Goal: Information Seeking & Learning: Check status

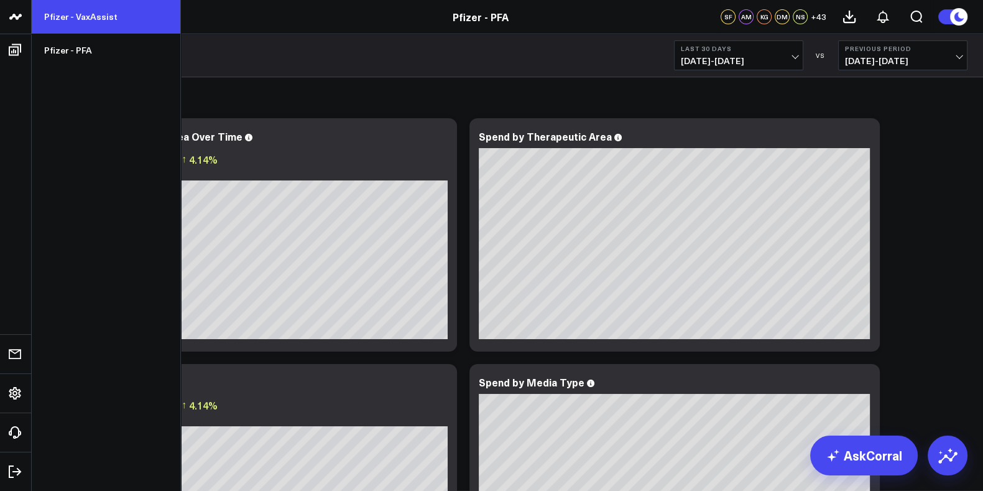
click at [87, 21] on link "Pfizer - VaxAssist" at bounding box center [106, 17] width 149 height 34
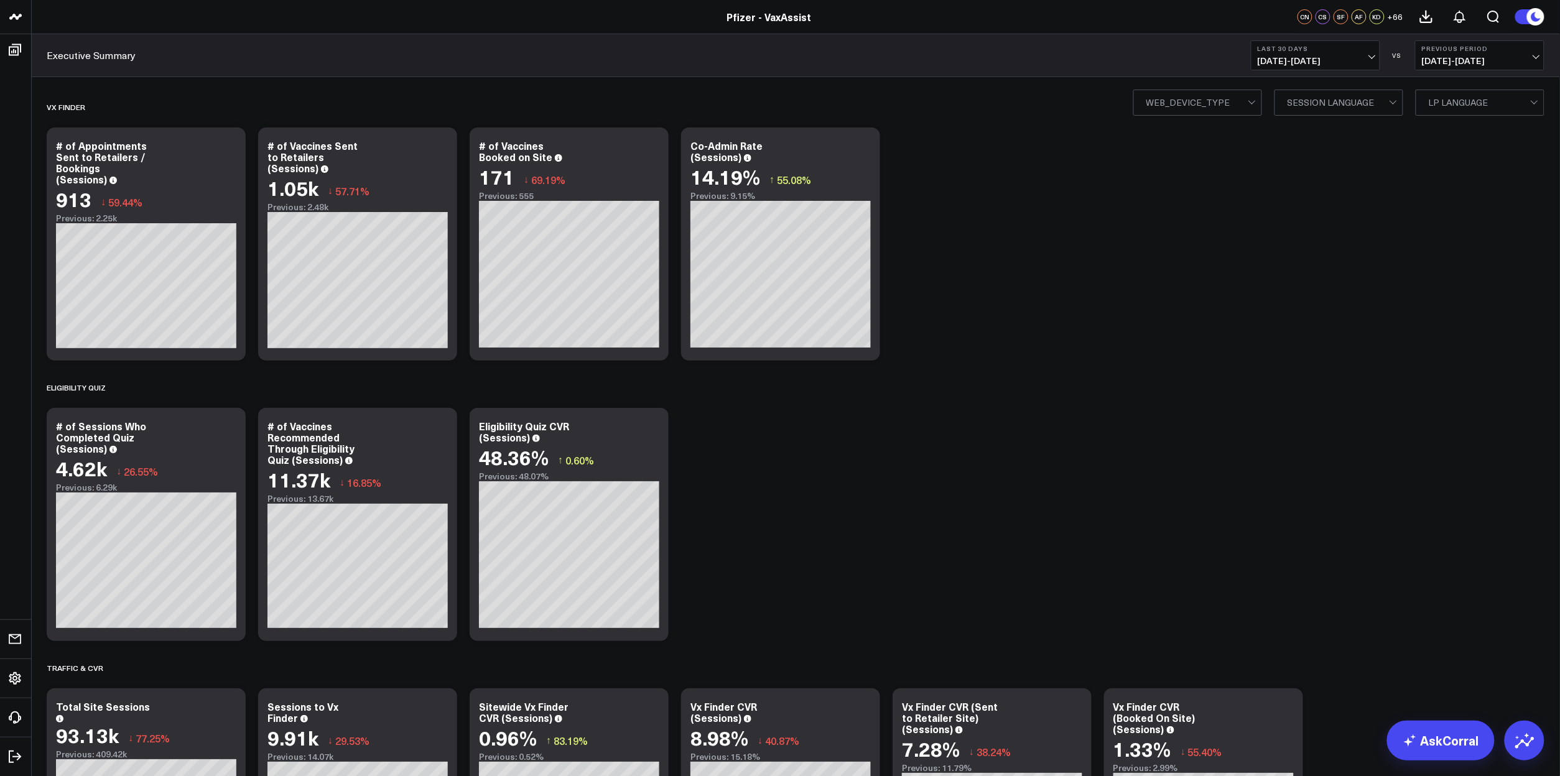
click at [1363, 57] on span "07/13/25 - 08/11/25" at bounding box center [1316, 61] width 116 height 10
click at [1310, 112] on link "Last 7 Days" at bounding box center [1315, 107] width 128 height 24
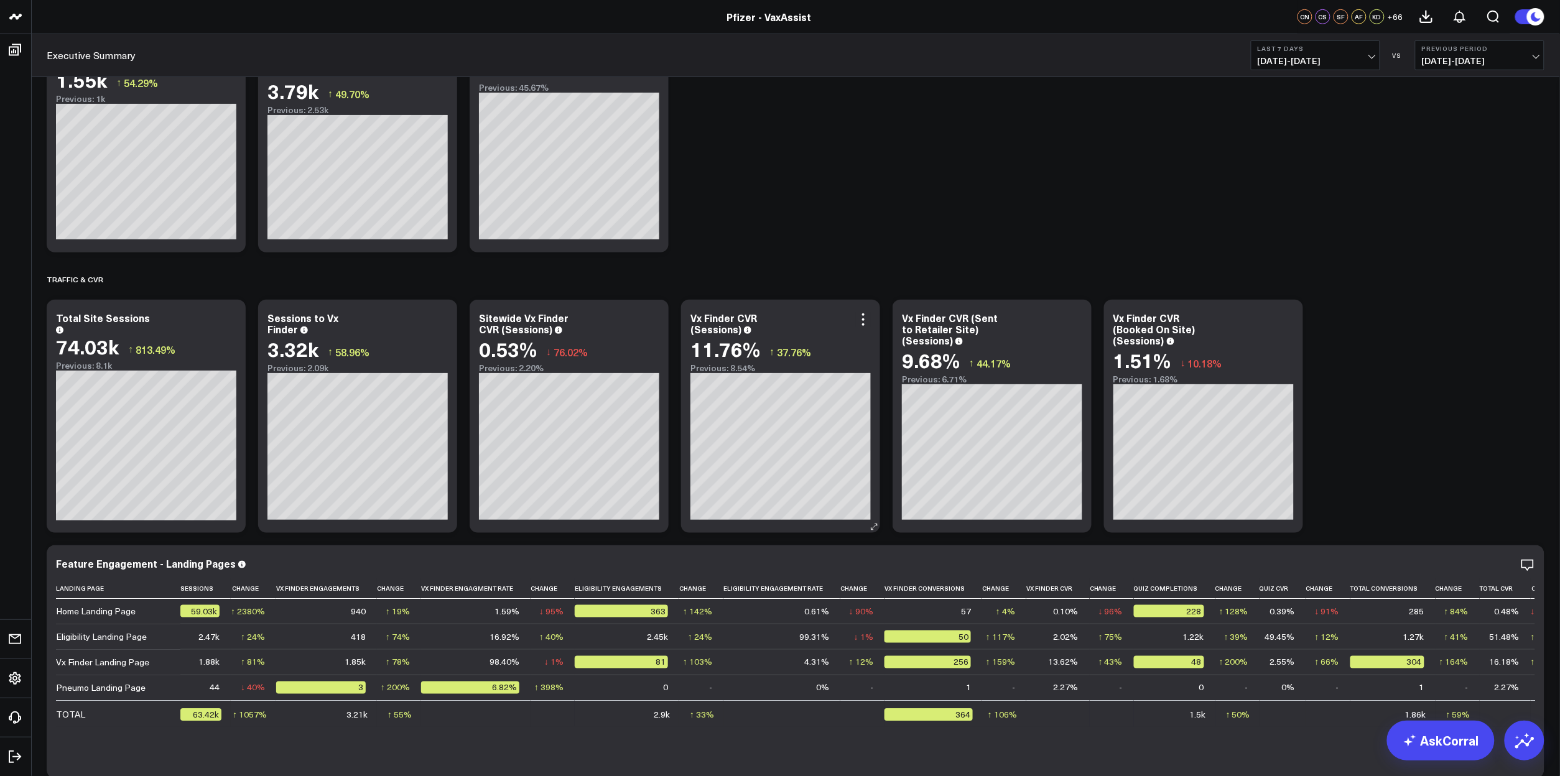
scroll to position [233, 0]
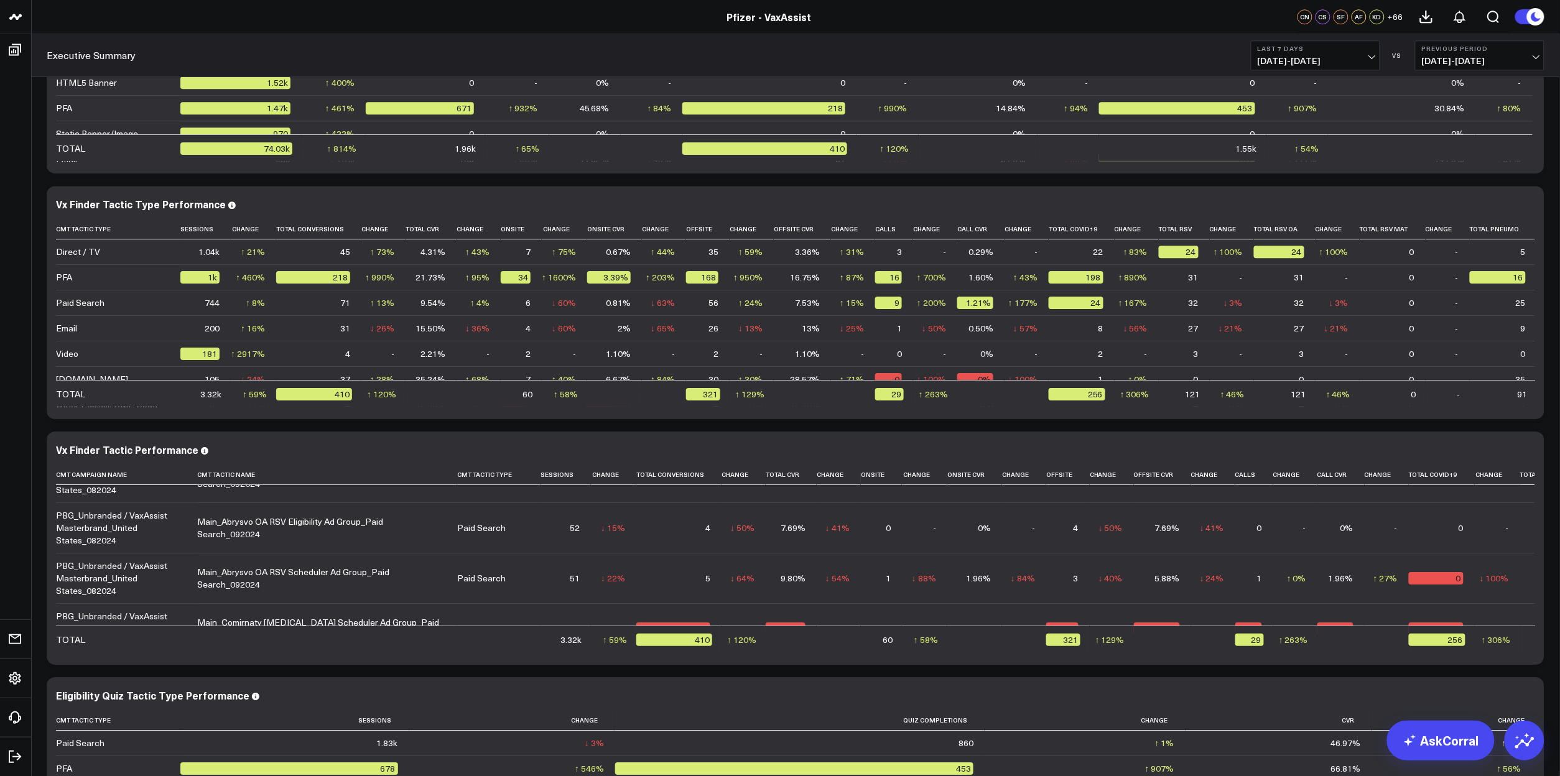
scroll to position [1244, 0]
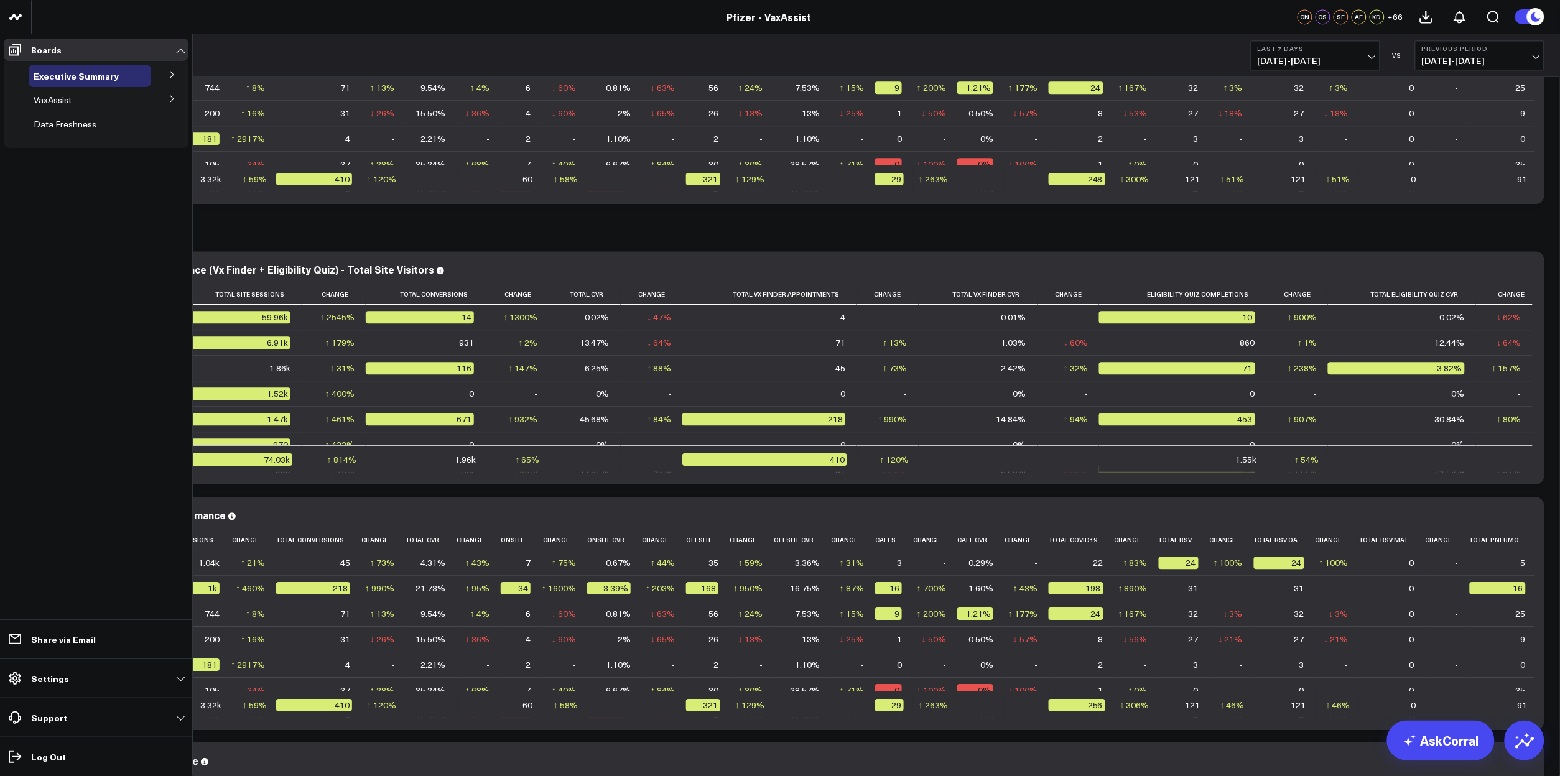
click at [172, 100] on icon at bounding box center [172, 98] width 7 height 7
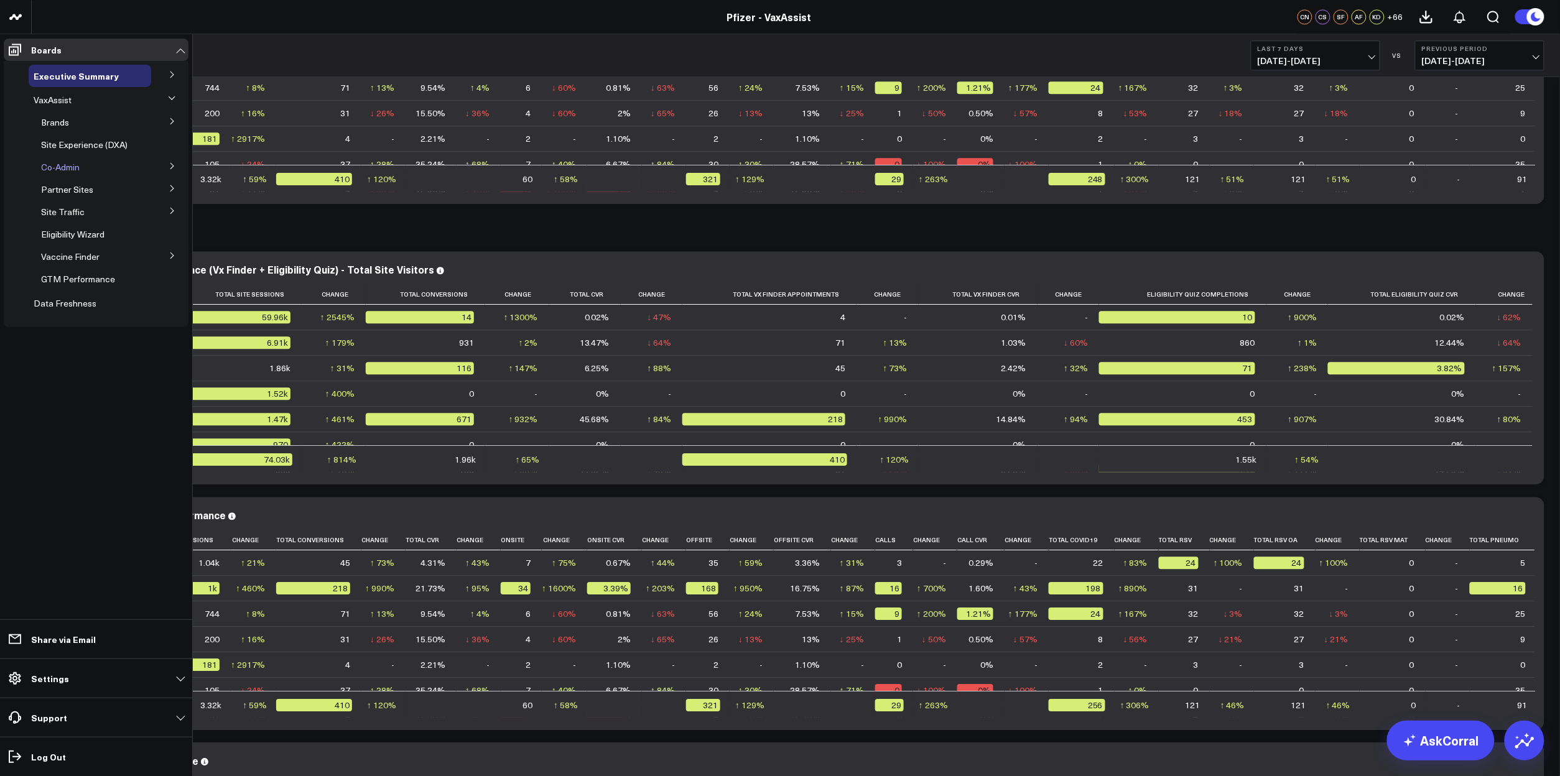
click at [63, 164] on span "Co-Admin" at bounding box center [60, 167] width 39 height 12
click at [52, 213] on span "Site Traffic" at bounding box center [63, 212] width 44 height 12
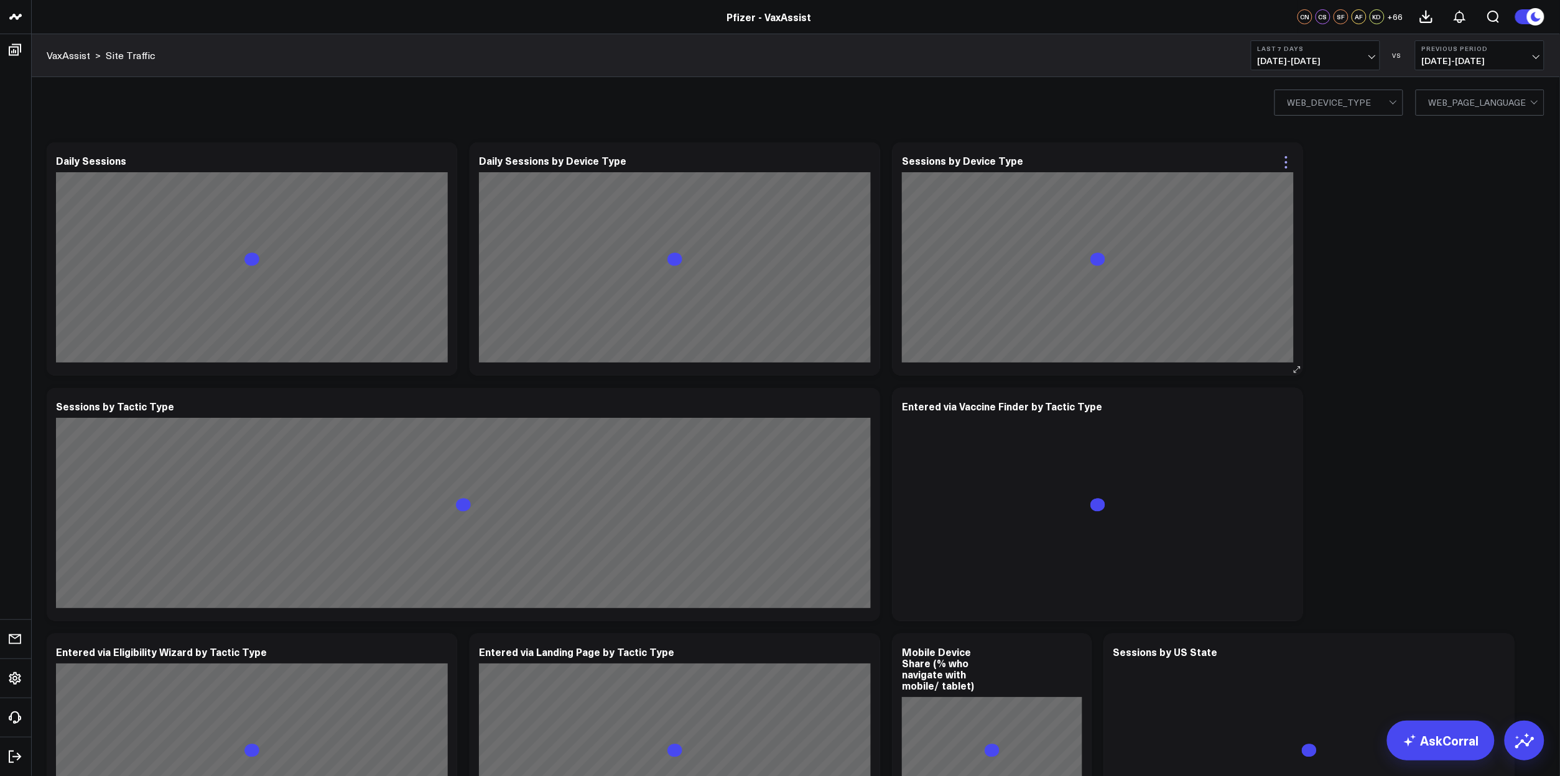
click at [1285, 165] on icon at bounding box center [1286, 162] width 15 height 15
drag, startPoint x: 1342, startPoint y: 205, endPoint x: 1325, endPoint y: 206, distance: 17.5
click at [1343, 205] on div "Copy link to widget Ask support Comment Export PNG Daily Sessions So sorry. The…" at bounding box center [795, 750] width 1510 height 1228
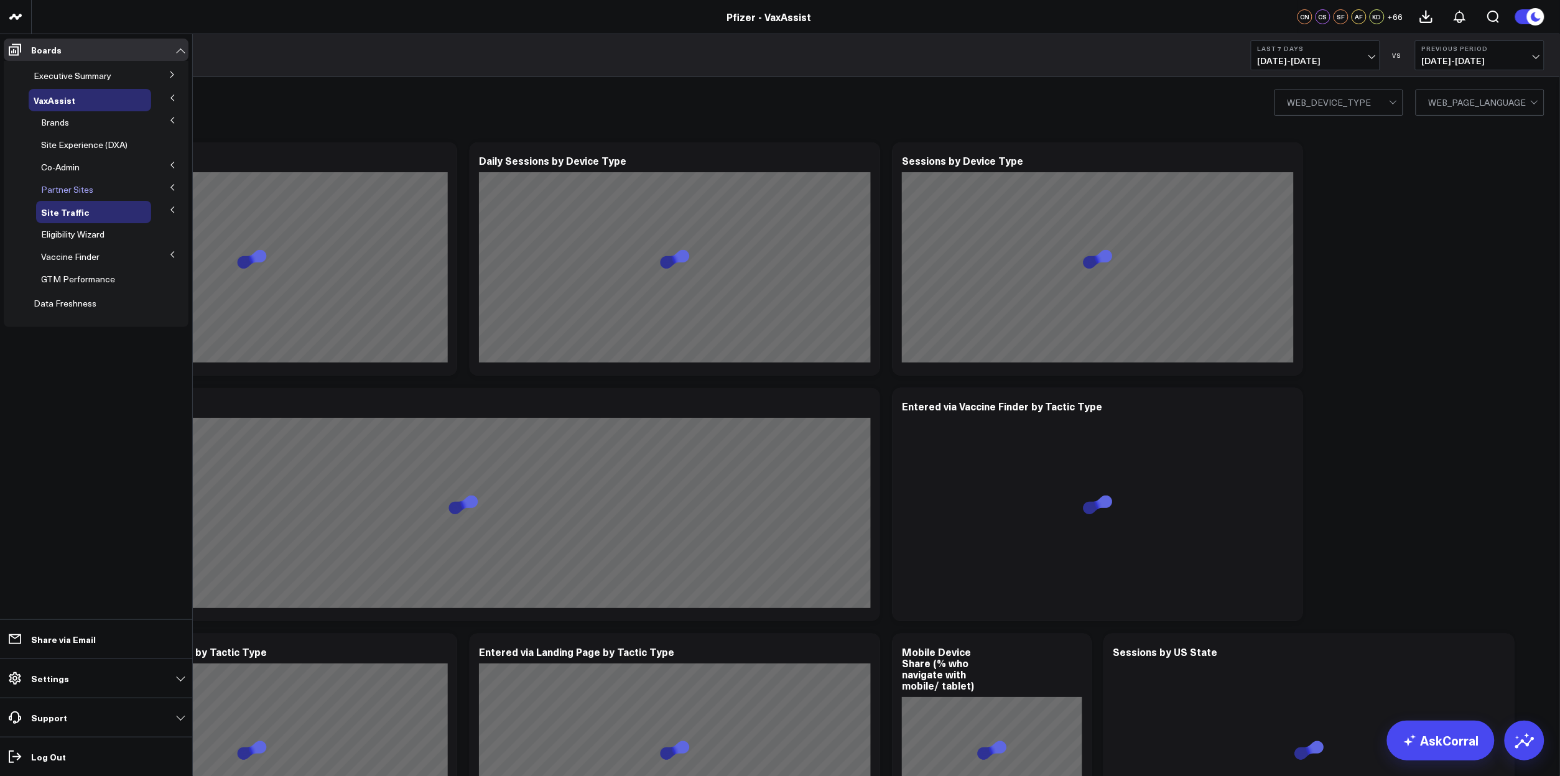
click at [85, 193] on span "Partner Sites" at bounding box center [67, 189] width 52 height 12
click at [170, 188] on icon at bounding box center [172, 186] width 7 height 7
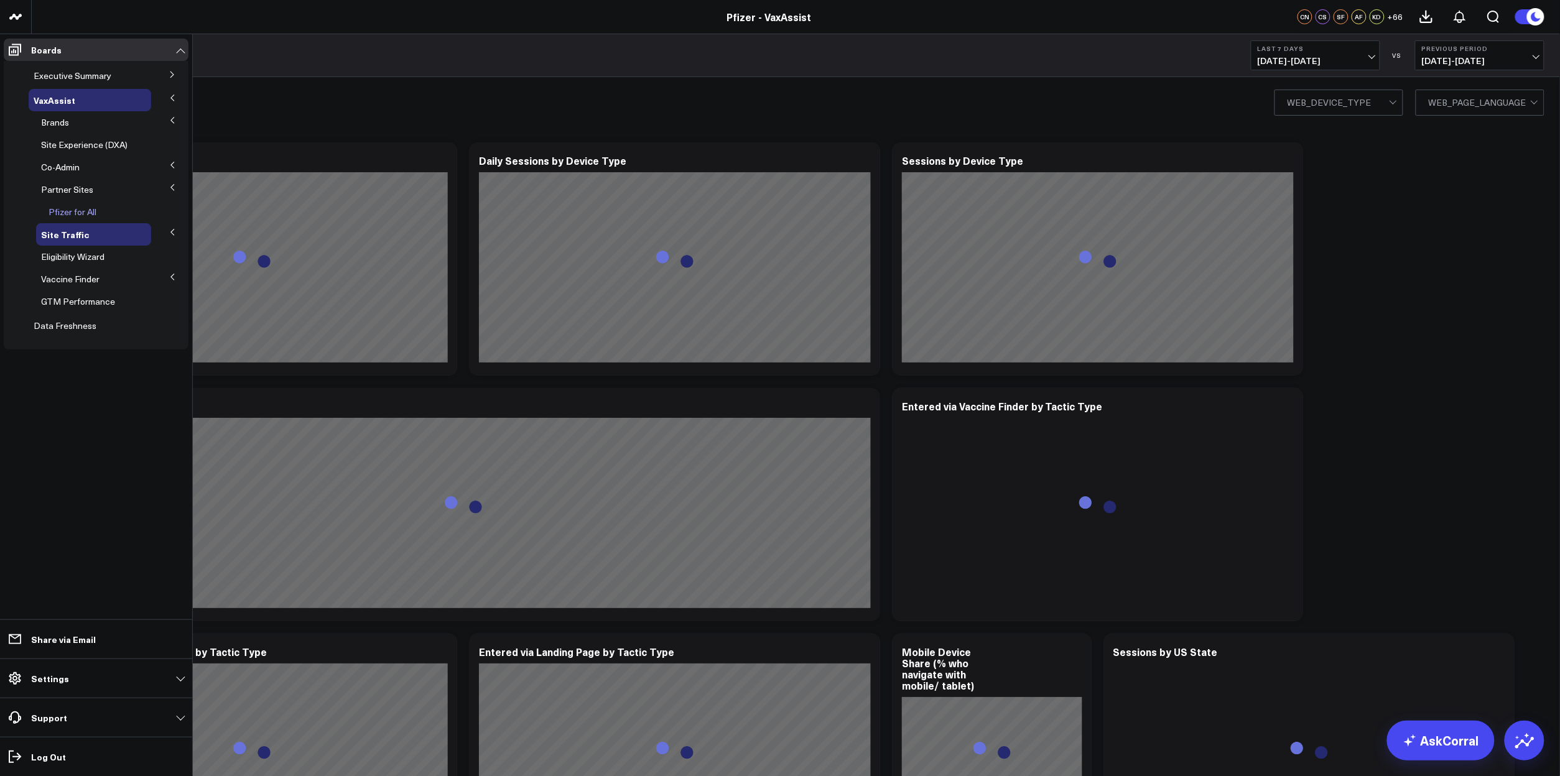
click at [82, 215] on span "Pfizer for All" at bounding box center [73, 212] width 48 height 12
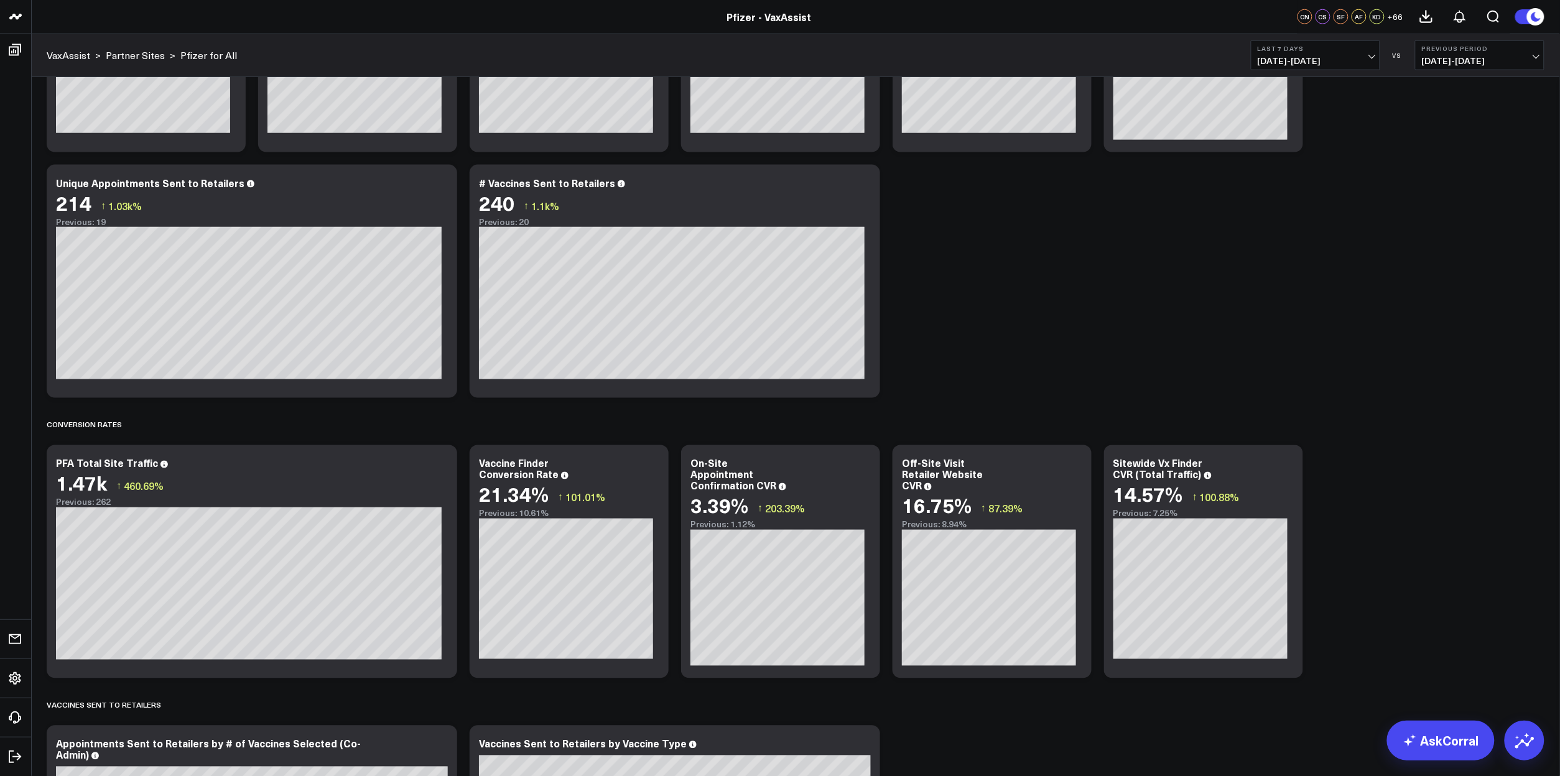
scroll to position [732, 0]
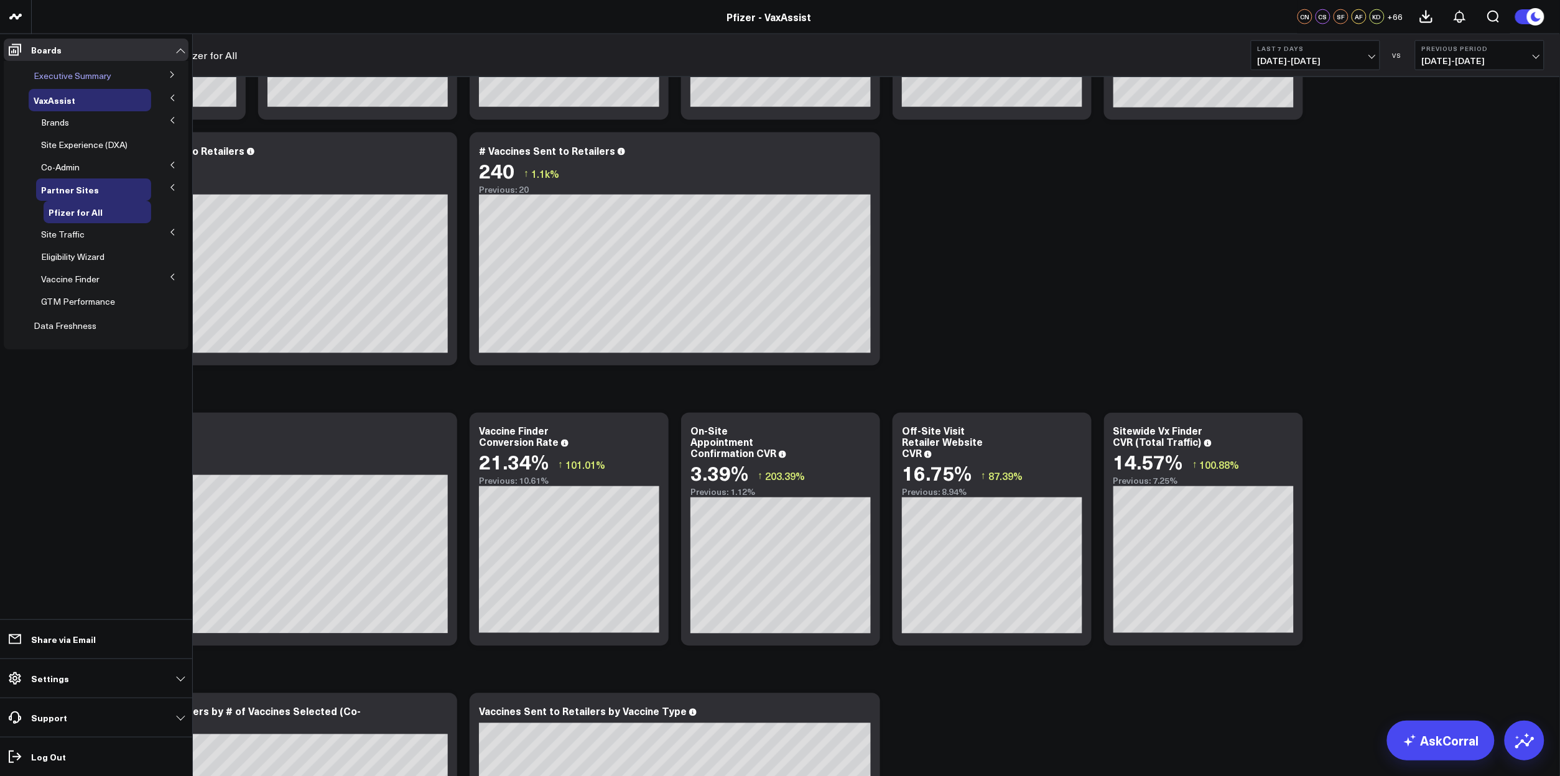
click at [106, 76] on span "Executive Summary" at bounding box center [73, 76] width 78 height 12
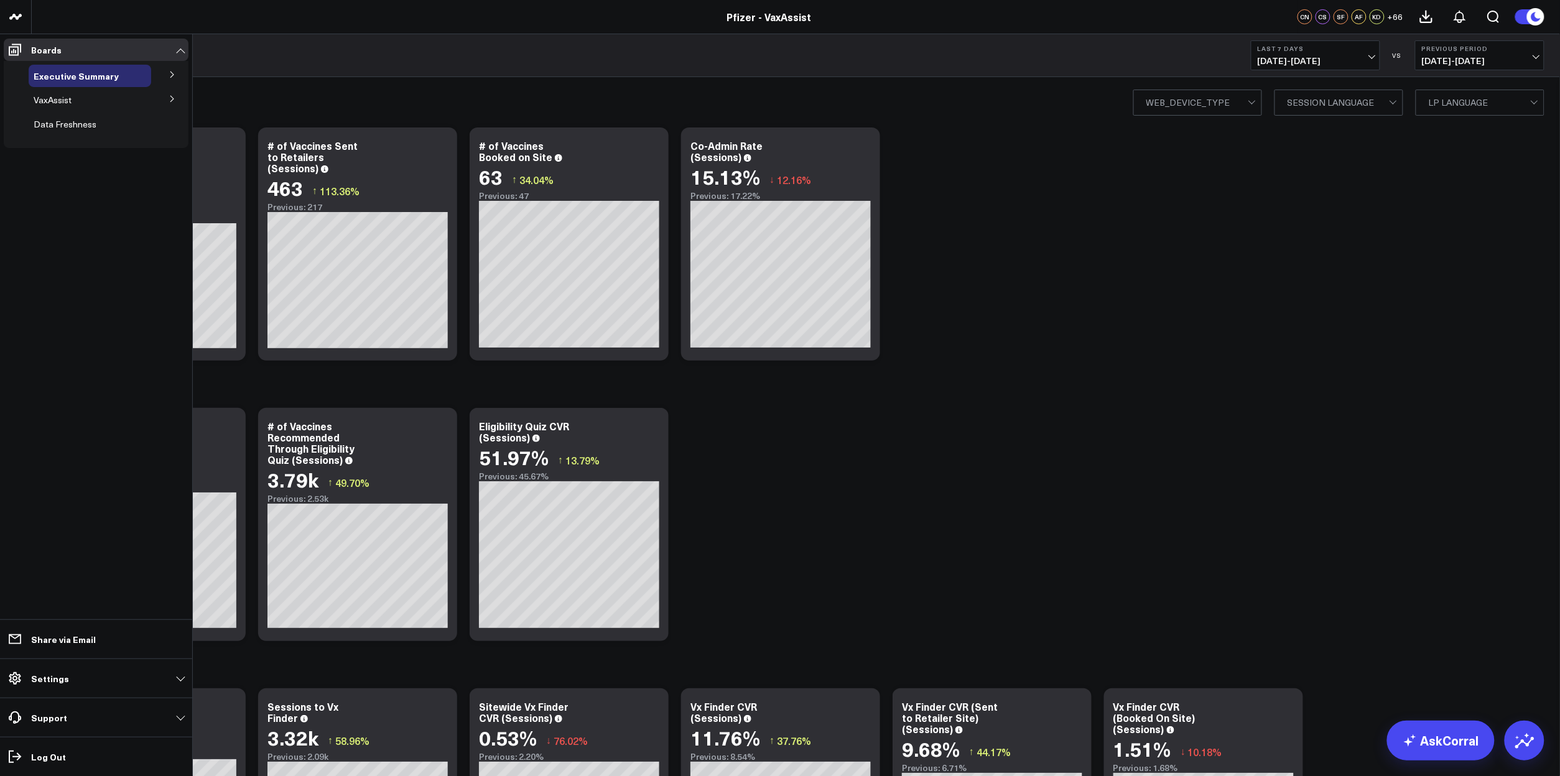
click at [169, 75] on icon at bounding box center [172, 74] width 7 height 7
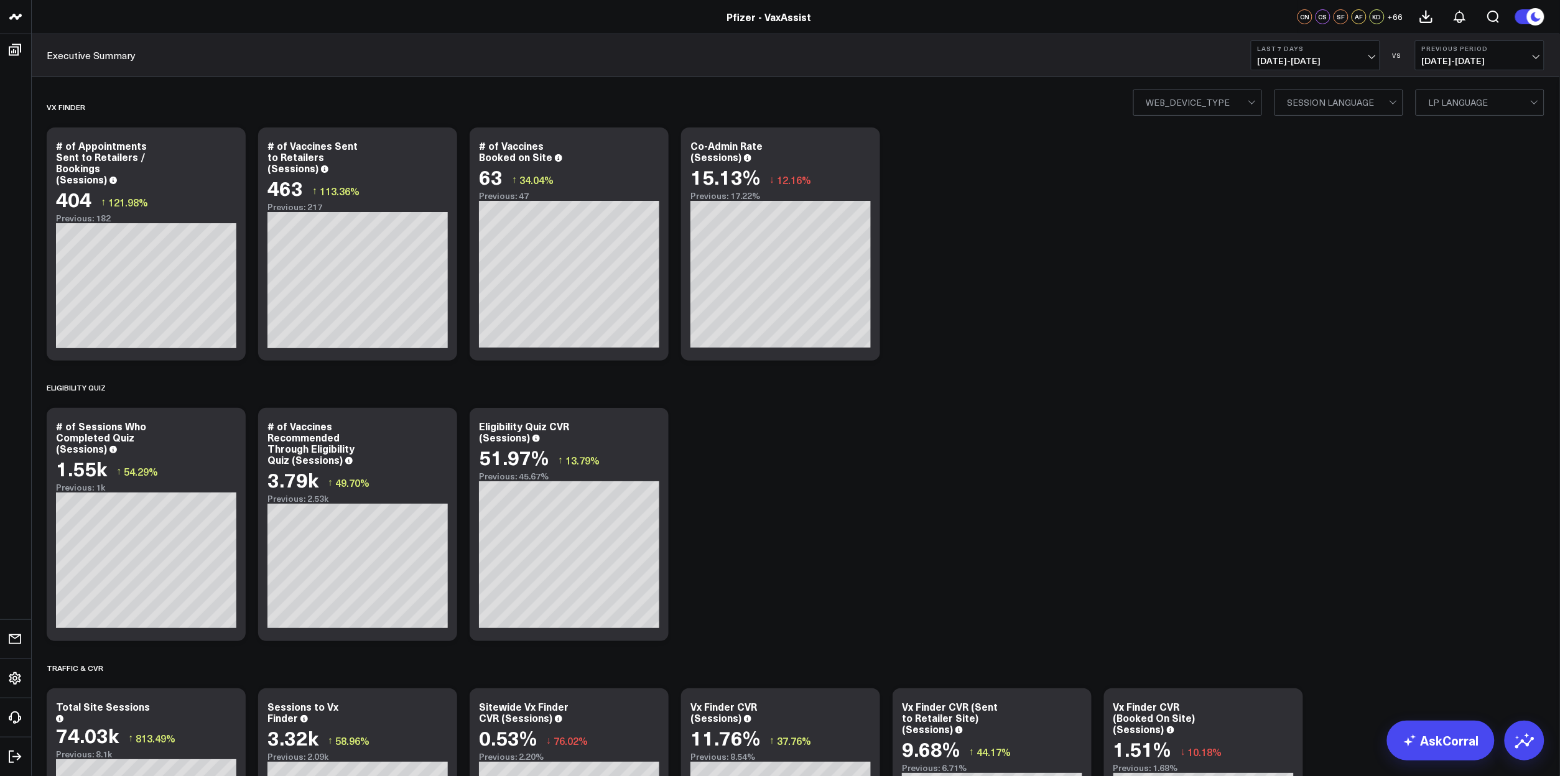
drag, startPoint x: 1037, startPoint y: 440, endPoint x: 1030, endPoint y: 440, distance: 7.5
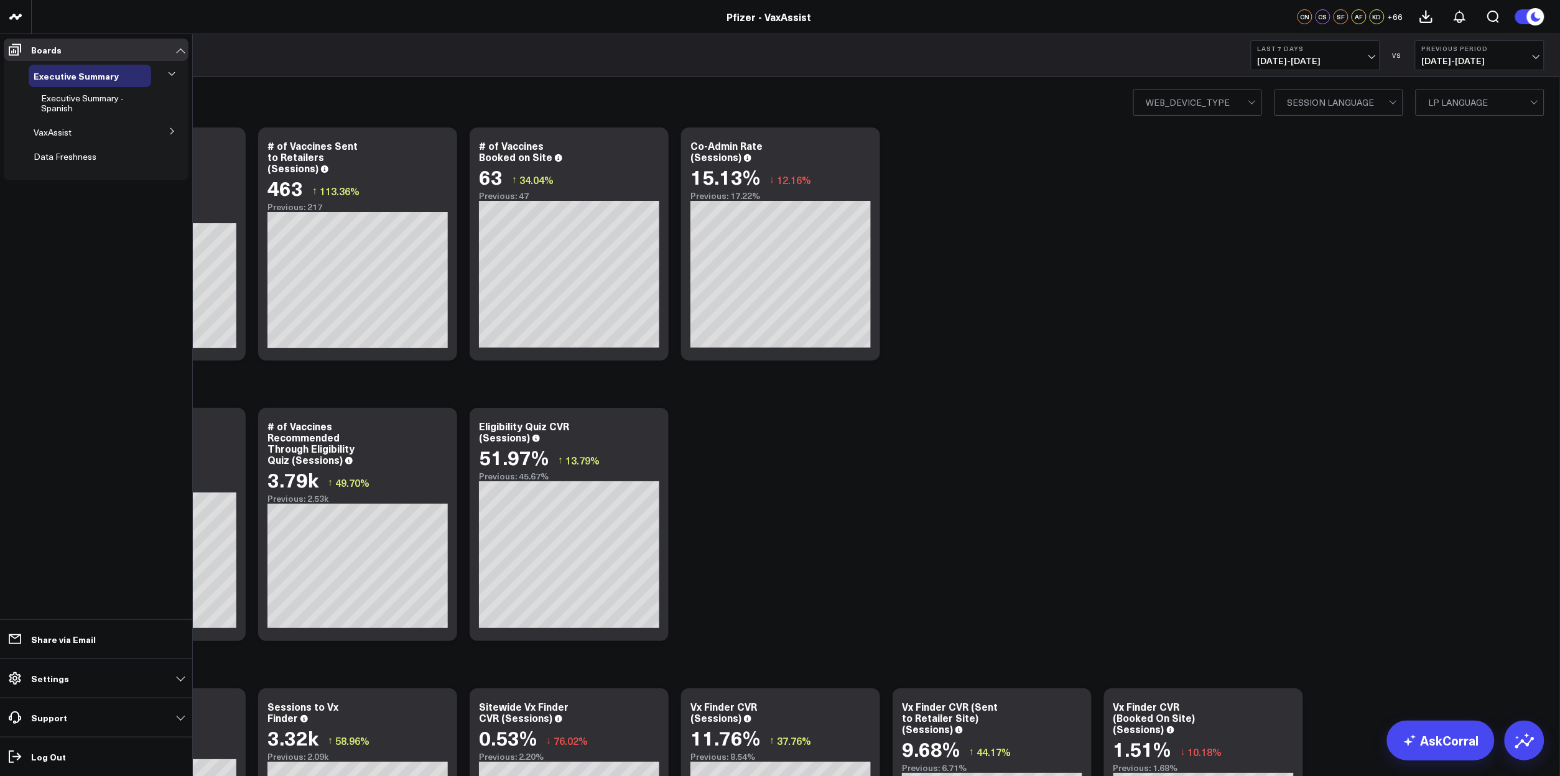
click at [169, 132] on icon at bounding box center [172, 130] width 7 height 7
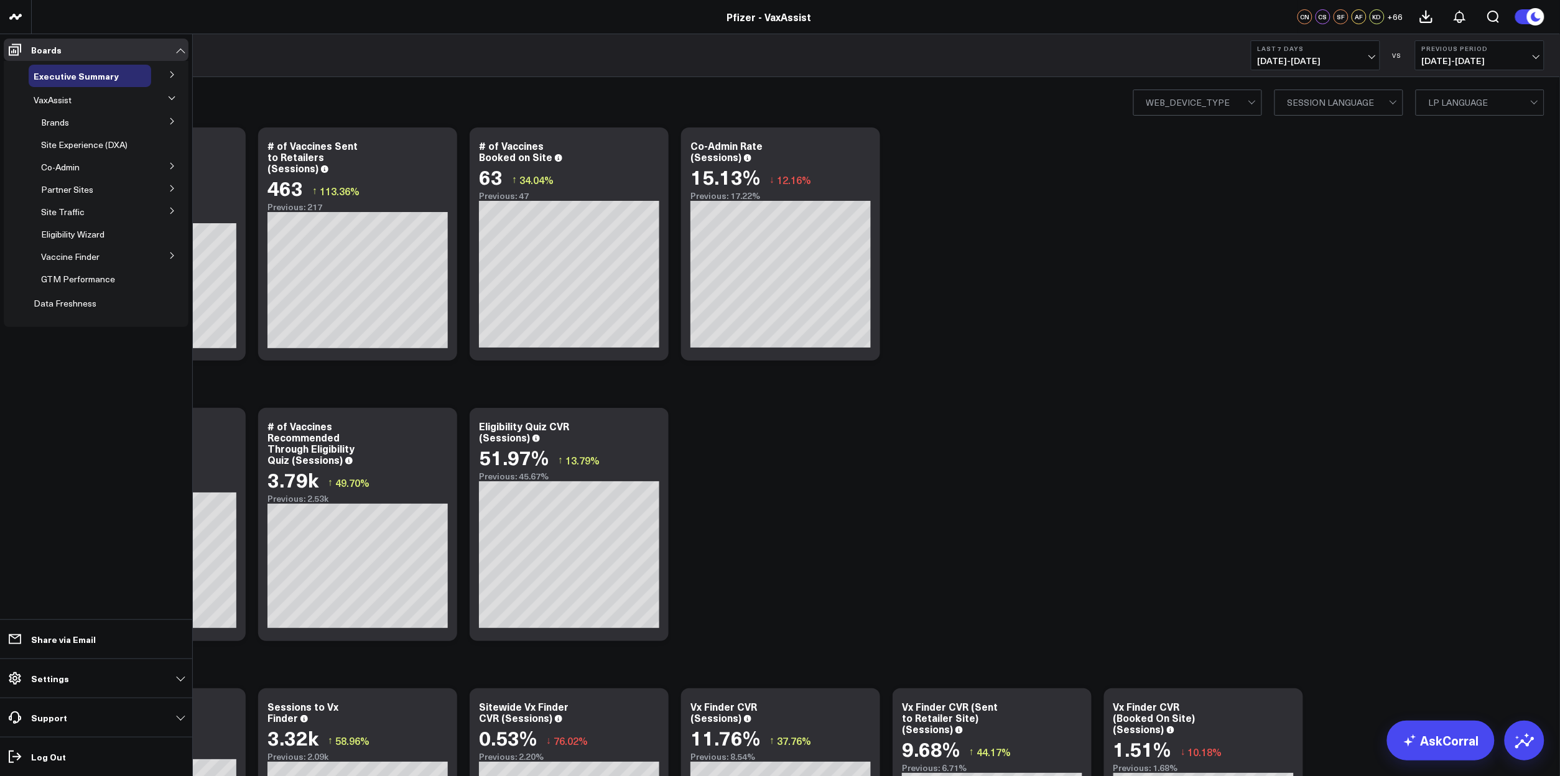
click at [169, 169] on icon at bounding box center [172, 165] width 7 height 7
click at [64, 167] on span "Co-Admin" at bounding box center [60, 167] width 39 height 12
click at [63, 164] on span "Co-Admin" at bounding box center [60, 167] width 39 height 12
click at [61, 165] on span "Co-Admin" at bounding box center [60, 167] width 39 height 12
click at [75, 248] on span "Co-Admin by Tactics" at bounding box center [89, 254] width 81 height 12
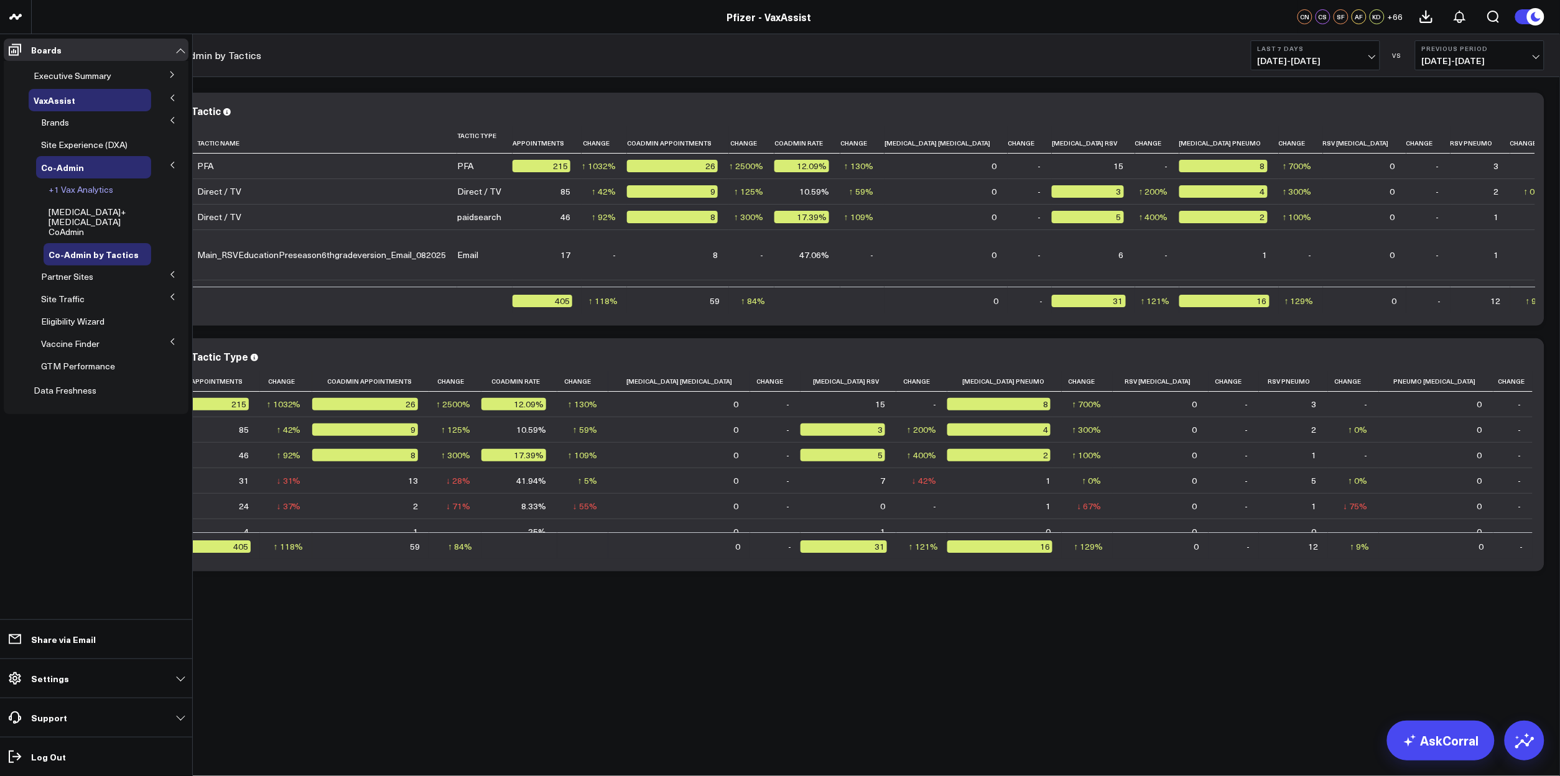
click at [82, 190] on span "+1 Vax Analytics" at bounding box center [81, 189] width 65 height 12
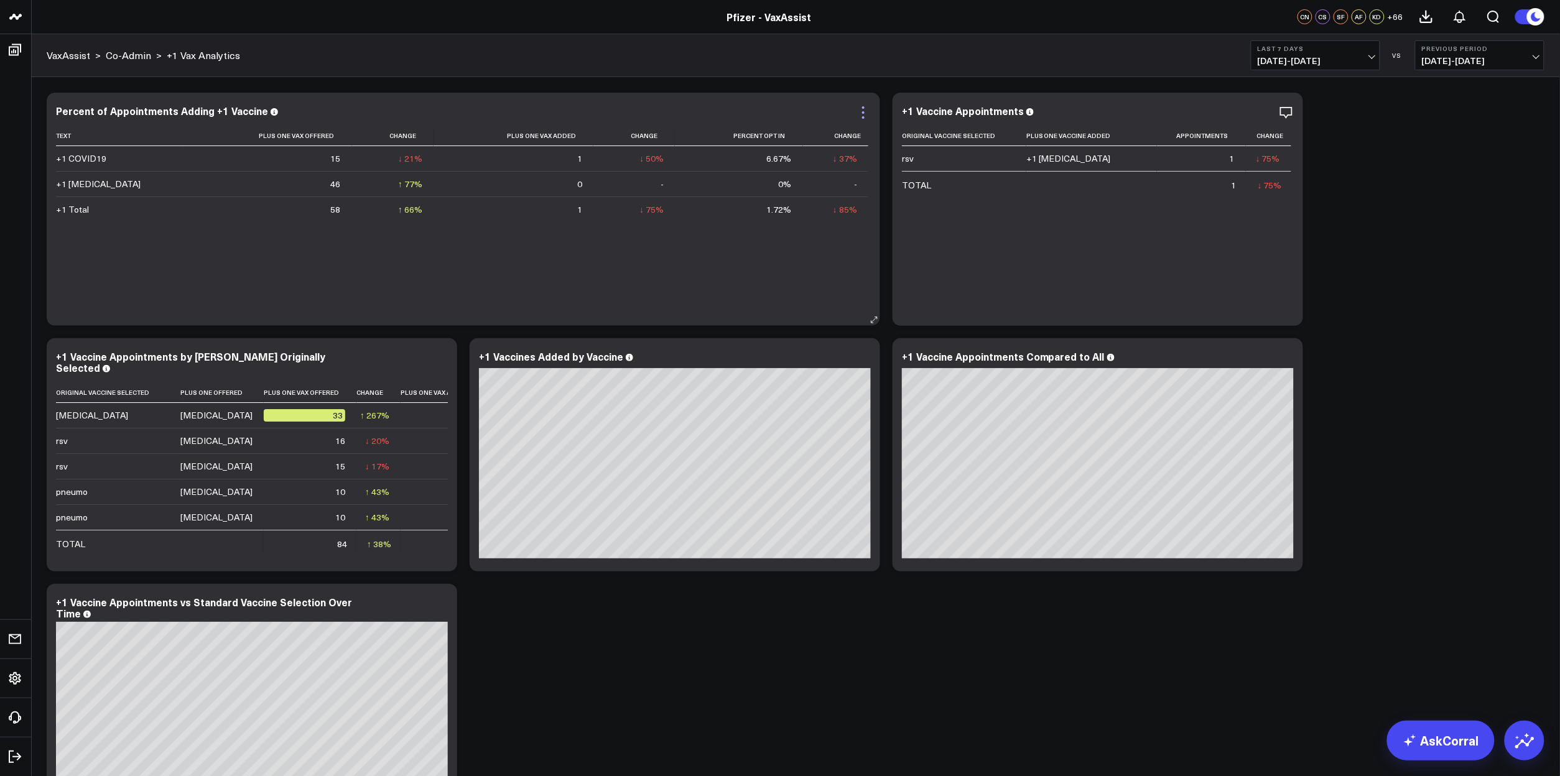
click at [863, 113] on icon at bounding box center [863, 112] width 2 height 2
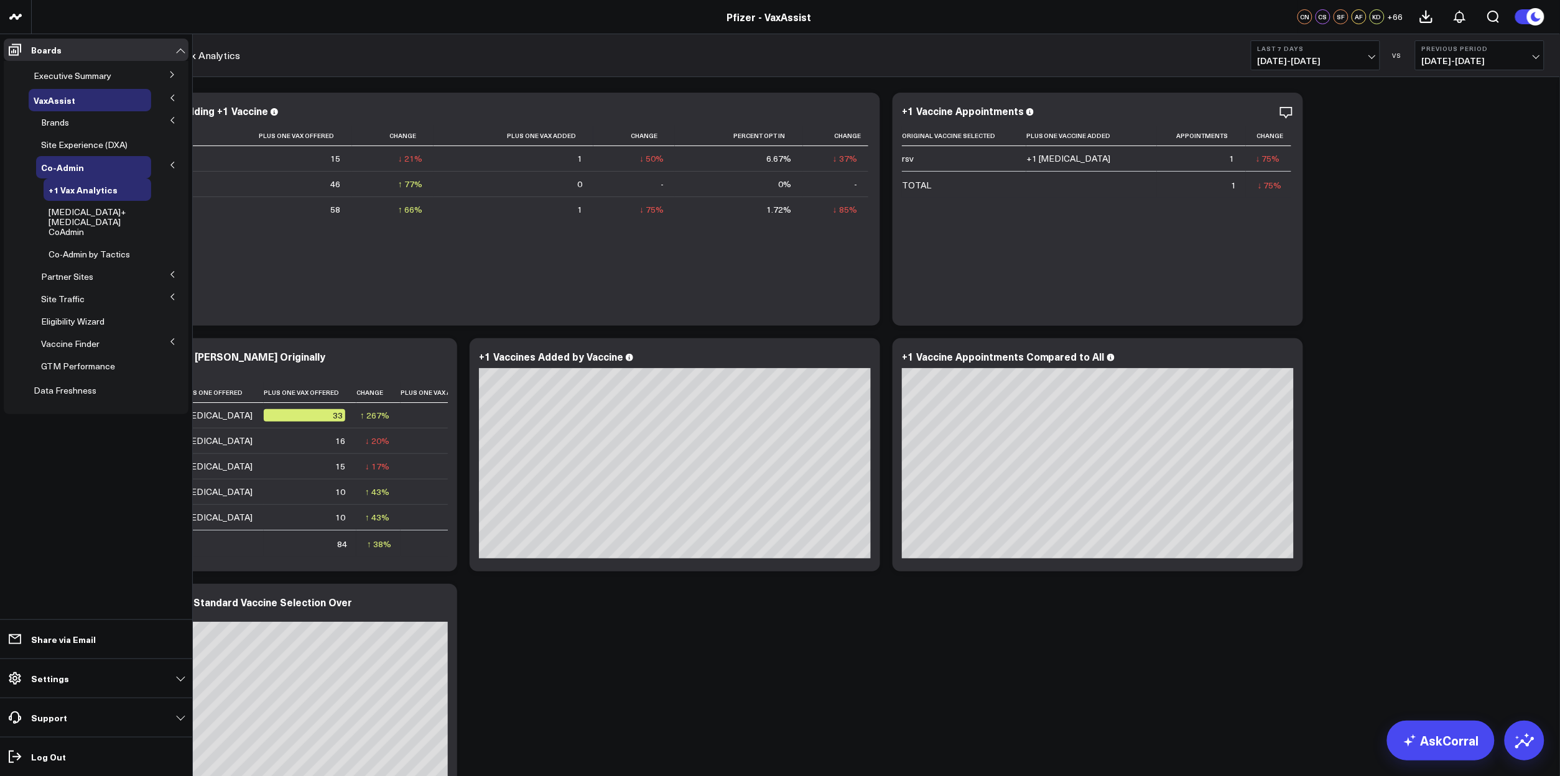
click at [167, 119] on button at bounding box center [172, 120] width 32 height 19
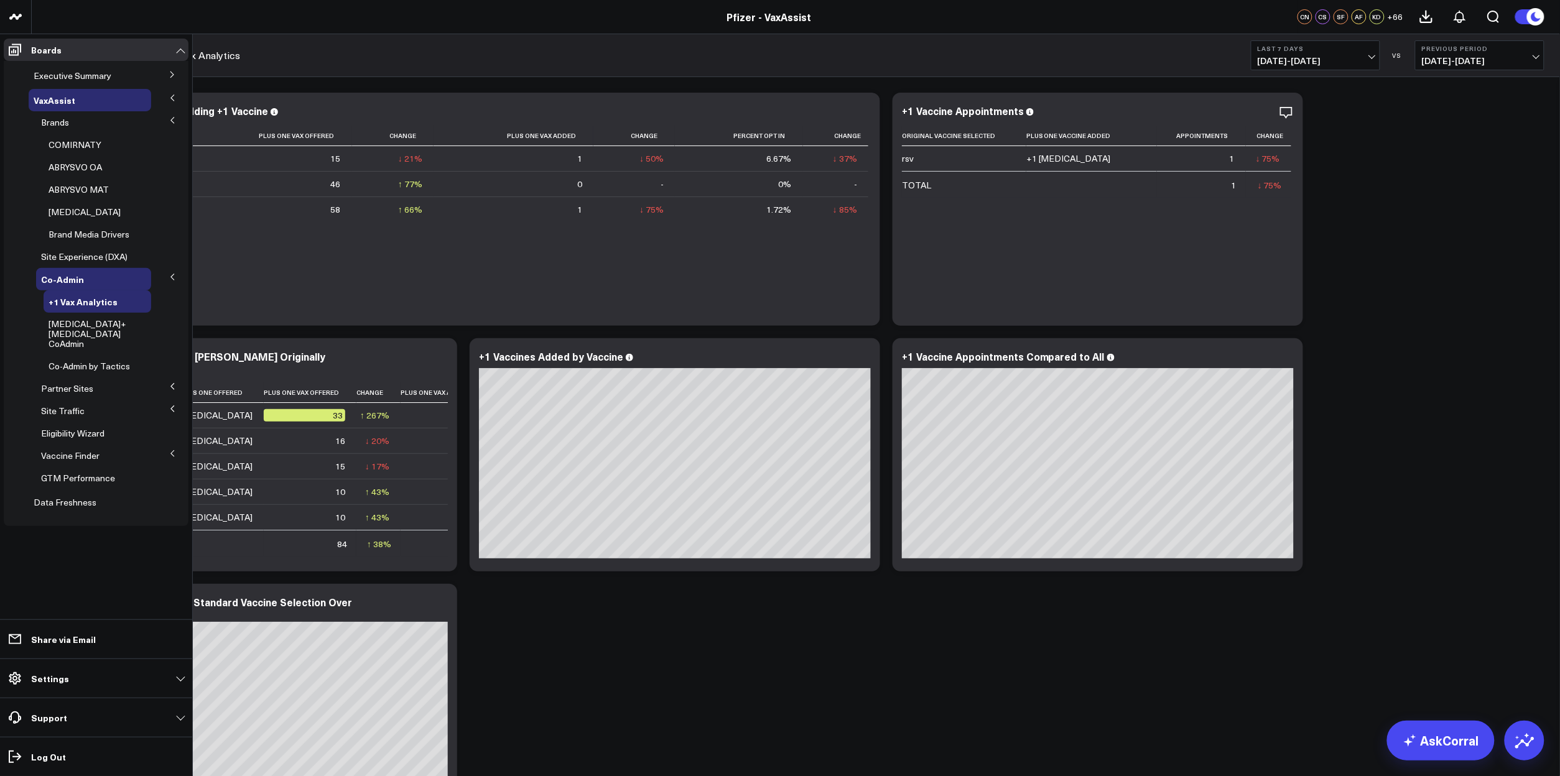
click at [175, 405] on icon at bounding box center [172, 408] width 7 height 7
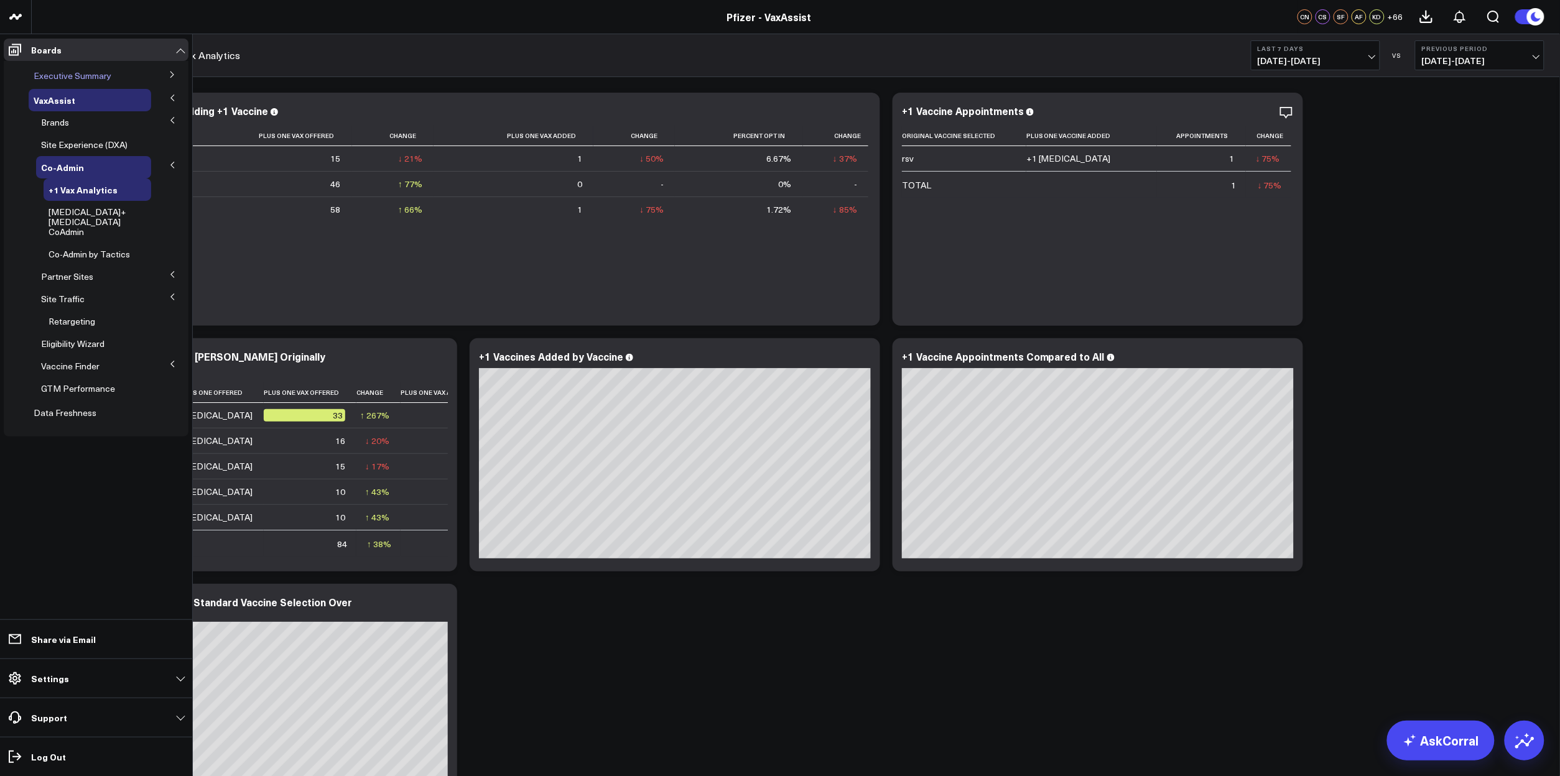
click at [96, 76] on span "Executive Summary" at bounding box center [73, 76] width 78 height 12
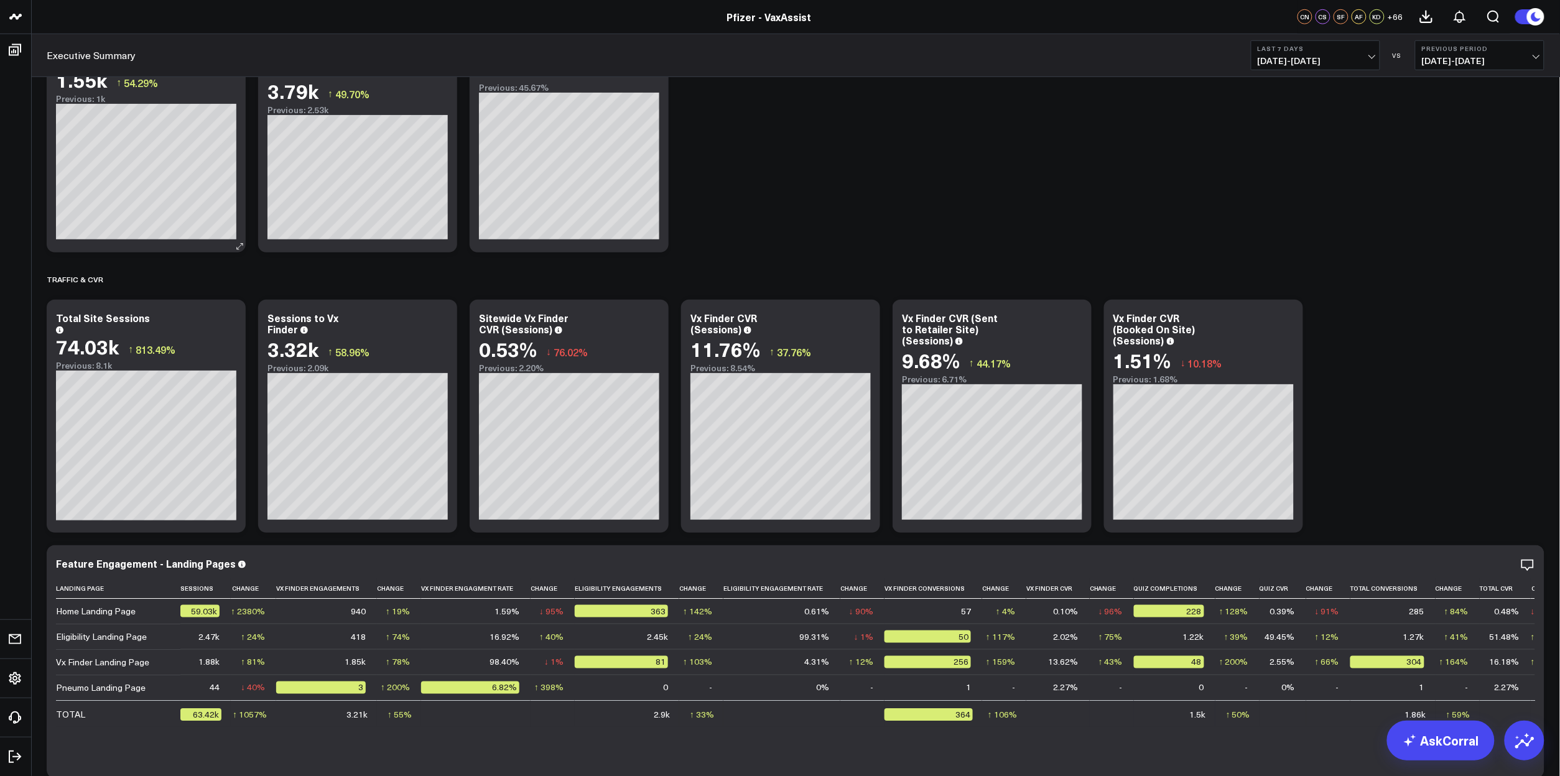
scroll to position [233, 0]
